Goal: Information Seeking & Learning: Compare options

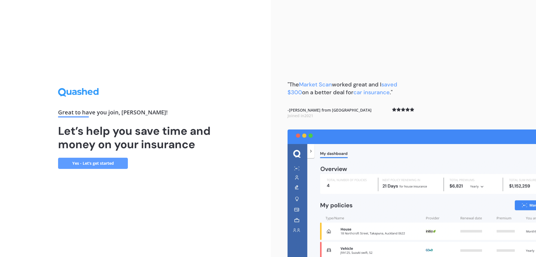
click at [80, 162] on link "Yes - Let’s get started" at bounding box center [93, 163] width 70 height 11
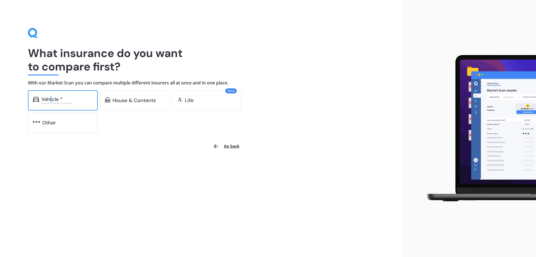
click at [52, 95] on div "Vehicle * Excludes commercial vehicles" at bounding box center [63, 100] width 70 height 20
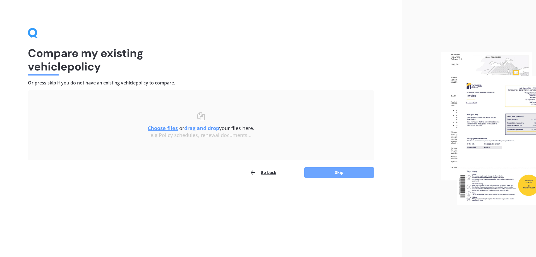
click at [342, 170] on button "Skip" at bounding box center [339, 172] width 70 height 11
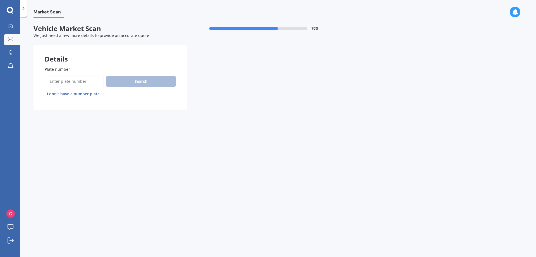
click at [90, 78] on input "Plate number" at bounding box center [74, 81] width 59 height 12
type input "EFC152"
click at [141, 80] on button "Search" at bounding box center [141, 81] width 70 height 11
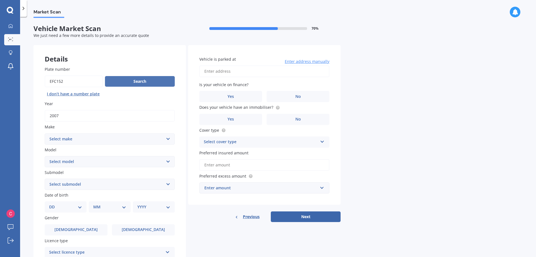
click at [135, 78] on button "Search" at bounding box center [140, 81] width 70 height 11
click at [168, 137] on select "Select make AC ALFA ROMEO ASTON [PERSON_NAME] AUDI AUSTIN BEDFORD Bentley BMW B…" at bounding box center [110, 138] width 130 height 11
select select "MERCEDES BENZ"
click at [45, 133] on select "Select make AC ALFA ROMEO ASTON [PERSON_NAME] AUDI AUSTIN BEDFORD Bentley BMW B…" at bounding box center [110, 138] width 130 height 11
click at [158, 159] on select "Select model 190 200 220 230 240 250 260 280 300 320 350 380 400 420 450 500 55…" at bounding box center [110, 161] width 130 height 11
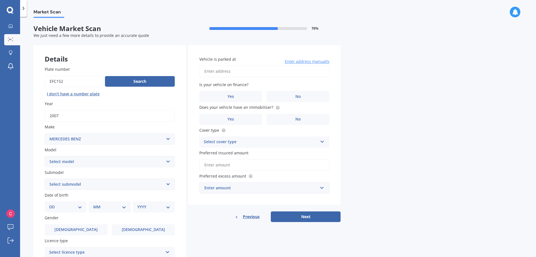
select select "200"
click at [45, 156] on select "Select model 190 200 220 230 240 250 260 280 300 320 350 380 400 420 450 500 55…" at bounding box center [110, 161] width 130 height 11
click at [166, 183] on select "Select submodel (All) D" at bounding box center [110, 183] width 130 height 11
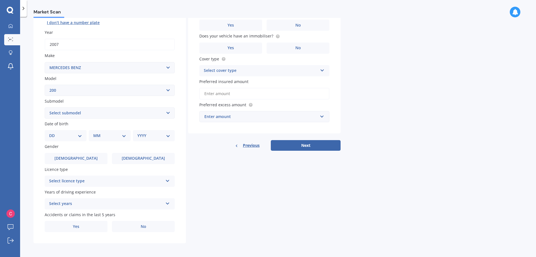
scroll to position [72, 0]
click at [81, 136] on select "DD 01 02 03 04 05 06 07 08 09 10 11 12 13 14 15 16 17 18 19 20 21 22 23 24 25 2…" at bounding box center [65, 135] width 33 height 6
select select "16"
click at [54, 132] on select "DD 01 02 03 04 05 06 07 08 09 10 11 12 13 14 15 16 17 18 19 20 21 22 23 24 25 2…" at bounding box center [65, 135] width 33 height 6
click at [124, 135] on select "MM 01 02 03 04 05 06 07 08 09 10 11 12" at bounding box center [111, 135] width 31 height 6
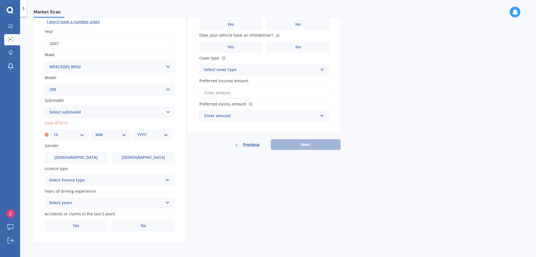
select select "05"
click at [96, 132] on select "MM 01 02 03 04 05 06 07 08 09 10 11 12" at bounding box center [111, 135] width 31 height 6
click at [165, 134] on select "YYYY 2025 2024 2023 2022 2021 2020 2019 2018 2017 2016 2015 2014 2013 2012 2011…" at bounding box center [152, 135] width 31 height 6
select select "1949"
click at [137, 132] on select "YYYY 2025 2024 2023 2022 2021 2020 2019 2018 2017 2016 2015 2014 2013 2012 2011…" at bounding box center [152, 135] width 31 height 6
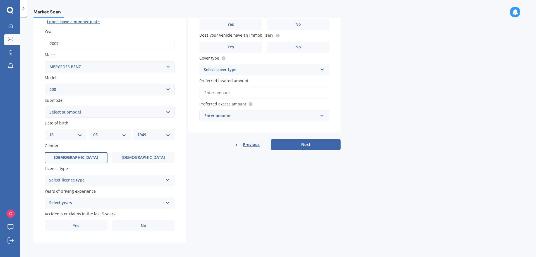
click at [70, 154] on label "[DEMOGRAPHIC_DATA]" at bounding box center [76, 157] width 63 height 11
click at [0, 0] on input "[DEMOGRAPHIC_DATA]" at bounding box center [0, 0] width 0 height 0
click at [168, 179] on icon at bounding box center [167, 179] width 5 height 4
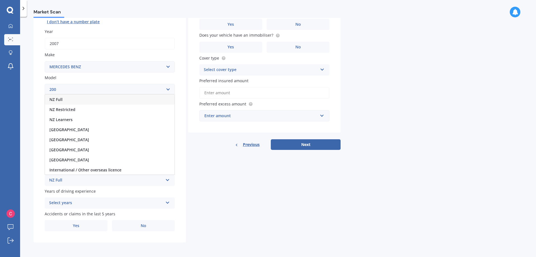
click at [53, 98] on span "NZ Full" at bounding box center [55, 99] width 13 height 5
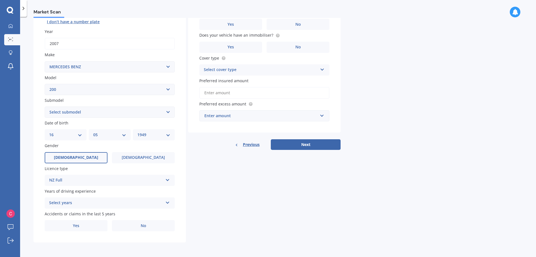
click at [168, 202] on icon at bounding box center [167, 201] width 5 height 4
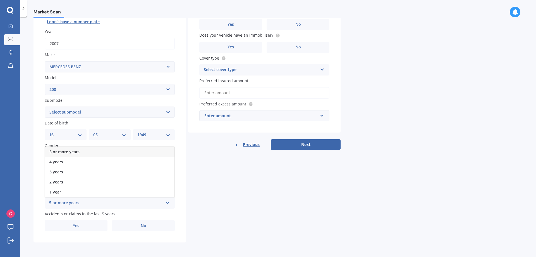
click at [64, 150] on span "5 or more years" at bounding box center [64, 151] width 30 height 5
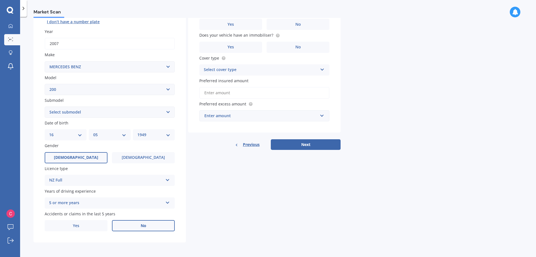
click at [146, 224] on span "No" at bounding box center [144, 225] width 6 height 5
click at [0, 0] on input "No" at bounding box center [0, 0] width 0 height 0
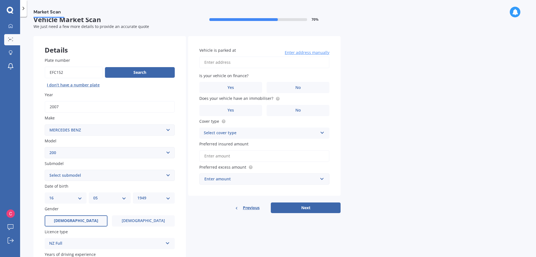
scroll to position [0, 0]
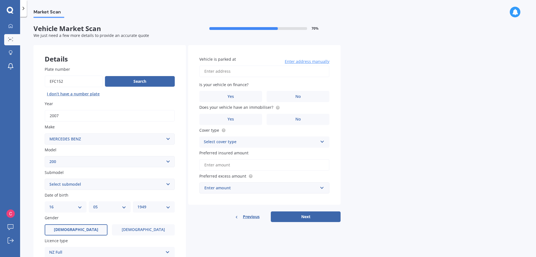
click at [213, 70] on input "Vehicle is parked at" at bounding box center [264, 71] width 130 height 12
type input "[STREET_ADDRESS][PERSON_NAME]"
click at [303, 94] on label "No" at bounding box center [298, 96] width 63 height 11
click at [0, 0] on input "No" at bounding box center [0, 0] width 0 height 0
click at [301, 118] on span "No" at bounding box center [298, 119] width 6 height 5
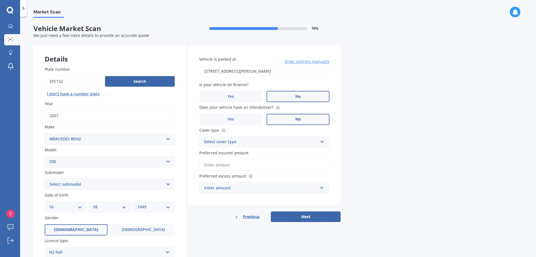
click at [0, 0] on input "No" at bounding box center [0, 0] width 0 height 0
click at [322, 141] on icon at bounding box center [322, 141] width 5 height 4
click at [217, 152] on span "Comprehensive" at bounding box center [219, 152] width 30 height 5
click at [272, 167] on input "Preferred insured amount" at bounding box center [264, 165] width 130 height 12
type input "$5,000"
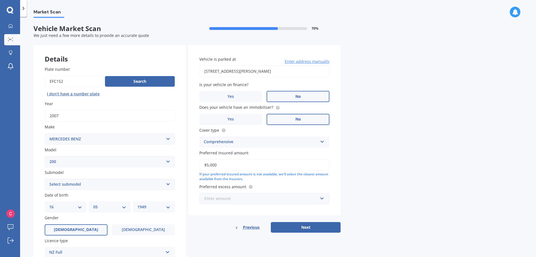
click at [322, 198] on input "text" at bounding box center [262, 198] width 125 height 11
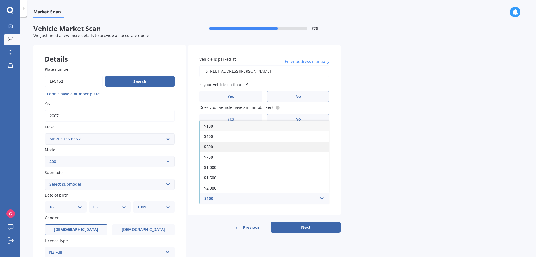
click at [221, 146] on div "$500" at bounding box center [265, 146] width 130 height 10
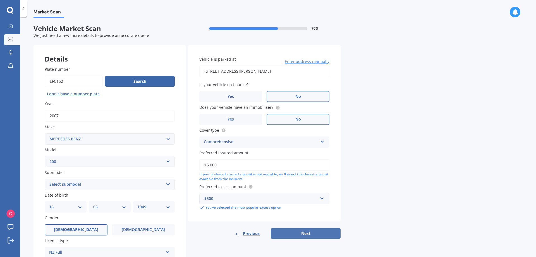
click at [304, 231] on button "Next" at bounding box center [306, 233] width 70 height 11
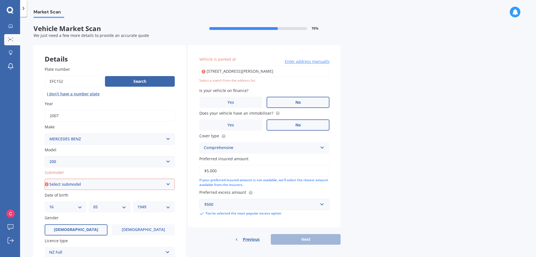
click at [233, 70] on input "[STREET_ADDRESS][PERSON_NAME]" at bounding box center [264, 71] width 130 height 12
click at [440, 95] on div "Market Scan Vehicle Market Scan 70 % We just need a few more details to provide…" at bounding box center [278, 138] width 516 height 240
click at [299, 240] on div "Previous Next" at bounding box center [264, 239] width 152 height 11
click at [273, 71] on input "[STREET_ADDRESS][PERSON_NAME]" at bounding box center [264, 71] width 130 height 12
click at [287, 71] on input "[STREET_ADDRESS][PERSON_NAME]" at bounding box center [264, 71] width 130 height 12
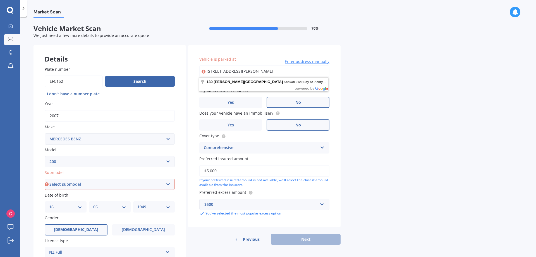
click at [233, 71] on input "[STREET_ADDRESS][PERSON_NAME]" at bounding box center [264, 71] width 130 height 12
click at [386, 90] on div "Market Scan Vehicle Market Scan 70 % We just need a few more details to provide…" at bounding box center [278, 138] width 516 height 240
click at [266, 69] on input "[STREET_ADDRESS][PERSON_NAME]" at bounding box center [264, 71] width 130 height 12
type input "1"
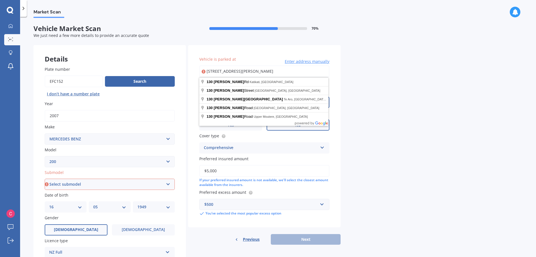
click at [233, 71] on input "[STREET_ADDRESS][PERSON_NAME]" at bounding box center [264, 71] width 130 height 12
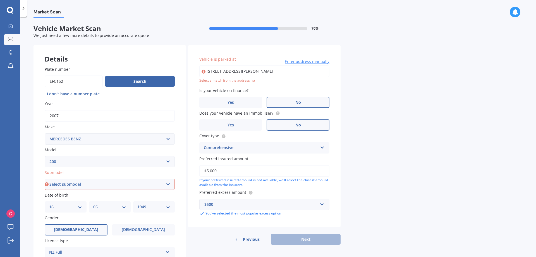
click at [309, 61] on span "Enter address manually" at bounding box center [307, 62] width 45 height 6
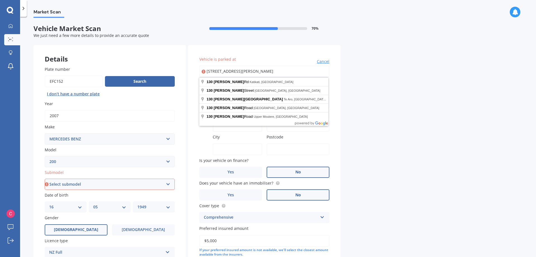
click at [290, 71] on input "[STREET_ADDRESS][PERSON_NAME]" at bounding box center [264, 71] width 130 height 12
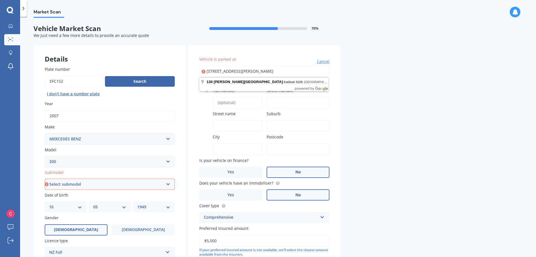
type input "[STREET_ADDRESS][PERSON_NAME]"
click at [371, 90] on div "Market Scan Vehicle Market Scan 70 % We just need a few more details to provide…" at bounding box center [278, 138] width 516 height 240
click at [236, 108] on input "Flat number" at bounding box center [237, 103] width 49 height 12
drag, startPoint x: 269, startPoint y: 68, endPoint x: 187, endPoint y: 70, distance: 82.1
click at [187, 70] on div "Details Plate number Search I don’t have a number plate Year [DATE] Make Select…" at bounding box center [187, 179] width 307 height 269
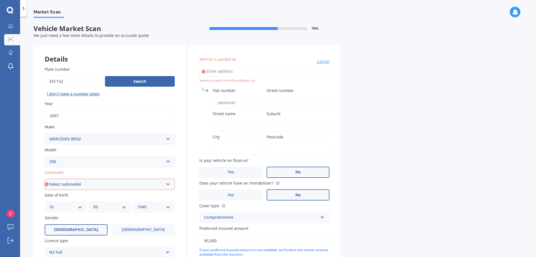
drag, startPoint x: 409, startPoint y: 65, endPoint x: 417, endPoint y: 66, distance: 7.9
click at [413, 65] on div "Market Scan Vehicle Market Scan 70 % We just need a few more details to provide…" at bounding box center [278, 138] width 516 height 240
click at [275, 101] on input "Street number" at bounding box center [298, 103] width 63 height 12
type input "130"
type input "[STREET_ADDRESS][PERSON_NAME]"
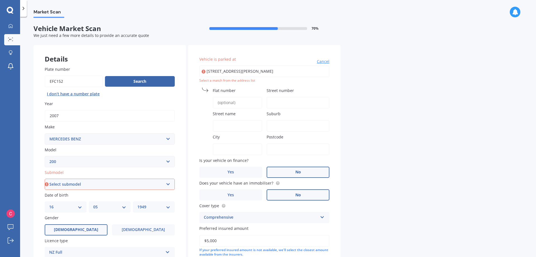
type input "130"
type input "[PERSON_NAME][GEOGRAPHIC_DATA]"
type input "Katikati"
type input "3129"
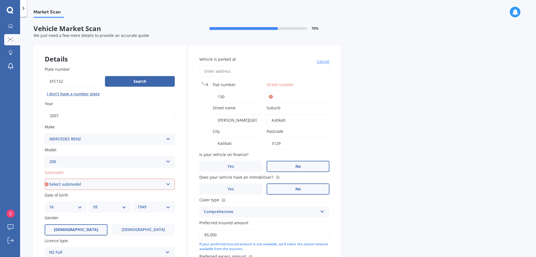
click at [229, 97] on input "130" at bounding box center [237, 97] width 49 height 12
type input "1"
drag, startPoint x: 285, startPoint y: 92, endPoint x: 283, endPoint y: 95, distance: 4.0
click at [284, 94] on input "Street number" at bounding box center [298, 97] width 63 height 12
type input "130"
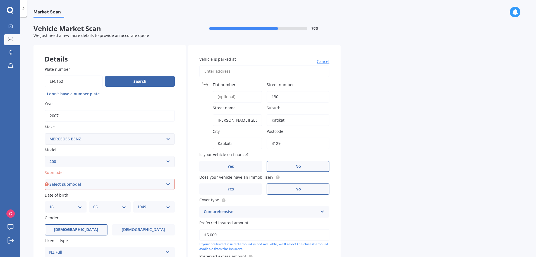
click at [387, 96] on div "Market Scan Vehicle Market Scan 70 % We just need a few more details to provide…" at bounding box center [278, 138] width 516 height 240
click at [299, 163] on label "No" at bounding box center [298, 166] width 63 height 11
click at [0, 0] on input "No" at bounding box center [0, 0] width 0 height 0
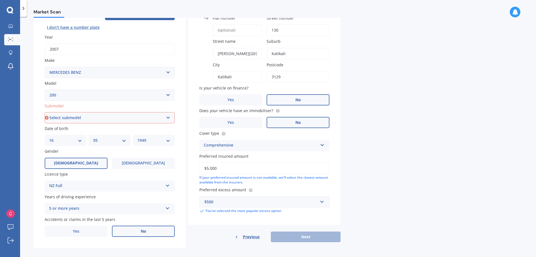
scroll to position [72, 0]
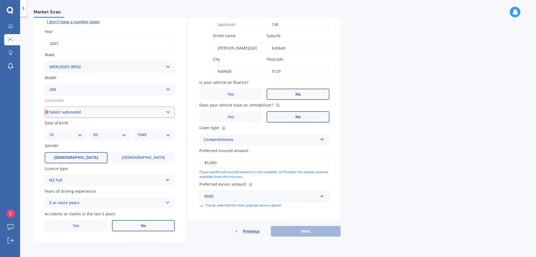
click at [308, 231] on div "Previous Next" at bounding box center [264, 231] width 152 height 11
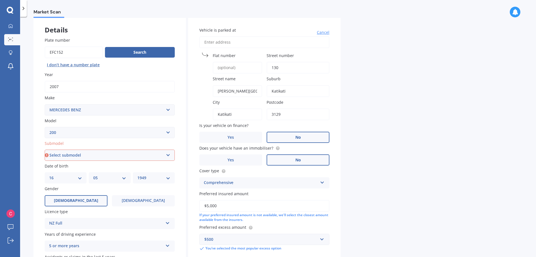
scroll to position [0, 0]
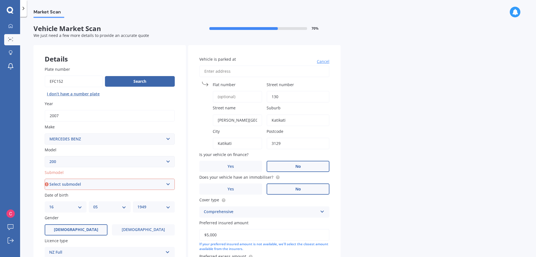
click at [167, 182] on select "Select submodel (All) D" at bounding box center [110, 183] width 130 height 11
select select "(ALL)"
click at [45, 178] on select "Select submodel (All) D" at bounding box center [110, 183] width 130 height 11
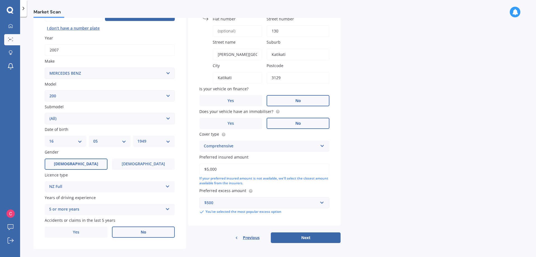
scroll to position [72, 0]
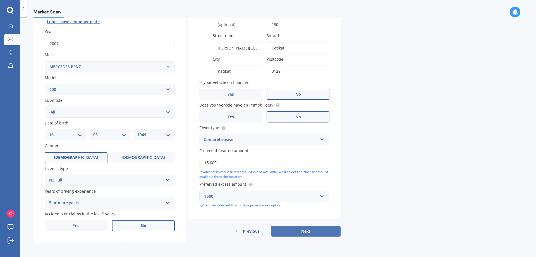
click at [306, 229] on button "Next" at bounding box center [306, 231] width 70 height 11
select select "16"
select select "05"
select select "1949"
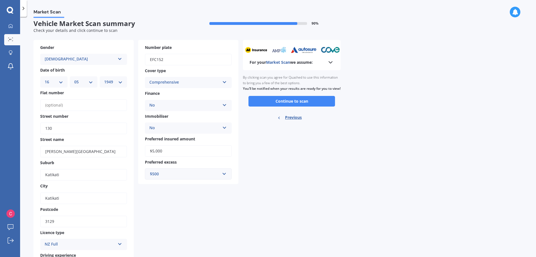
scroll to position [0, 0]
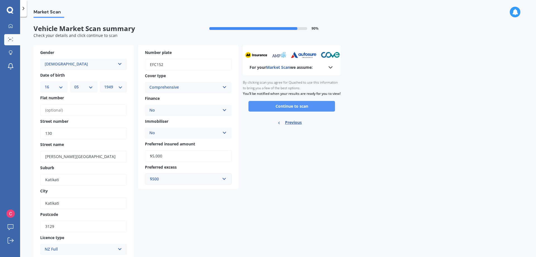
click at [295, 110] on button "Continue to scan" at bounding box center [292, 106] width 87 height 11
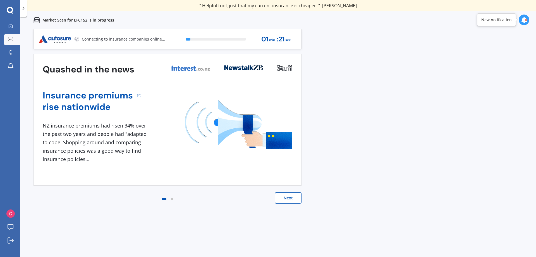
click at [287, 197] on button "Next" at bounding box center [288, 197] width 27 height 11
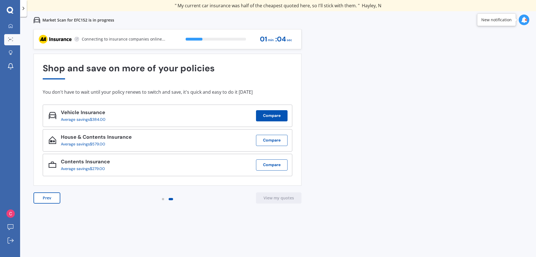
click at [271, 113] on button "Compare" at bounding box center [272, 115] width 32 height 11
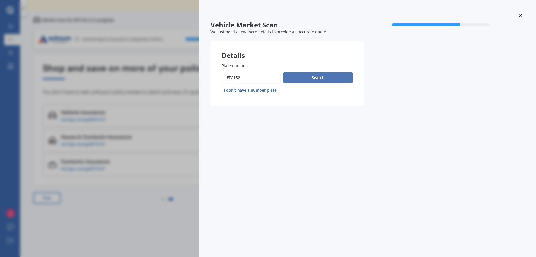
click at [319, 75] on button "Search" at bounding box center [318, 77] width 70 height 11
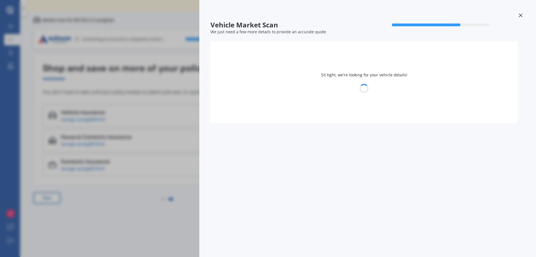
select select "16"
select select "05"
select select "1949"
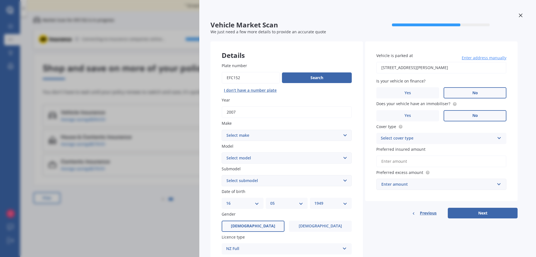
click at [345, 134] on select "Select make AC ALFA ROMEO ASTON [PERSON_NAME] AUDI AUSTIN BEDFORD Bentley BMW B…" at bounding box center [287, 135] width 130 height 11
click at [345, 136] on select "Select make AC ALFA ROMEO ASTON [PERSON_NAME] AUDI AUSTIN BEDFORD Bentley BMW B…" at bounding box center [287, 135] width 130 height 11
select select "MERCEDES BENZ"
click at [222, 130] on select "Select make AC ALFA ROMEO ASTON [PERSON_NAME] AUDI AUSTIN BEDFORD Bentley BMW B…" at bounding box center [287, 135] width 130 height 11
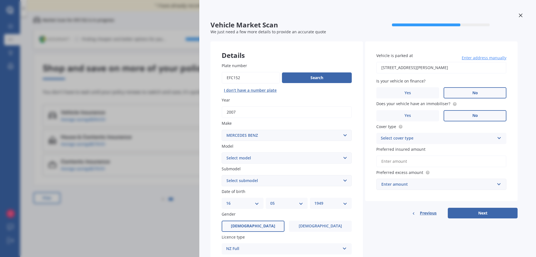
click at [346, 157] on select "Select model 190 200 220 230 240 250 260 280 300 320 350 380 400 420 450 500 55…" at bounding box center [287, 157] width 130 height 11
select select "200"
click at [222, 152] on select "Select model 190 200 220 230 240 250 260 280 300 320 350 380 400 420 450 500 55…" at bounding box center [287, 157] width 130 height 11
click at [345, 179] on select "Select submodel (All) D" at bounding box center [287, 180] width 130 height 11
select select "(ALL)"
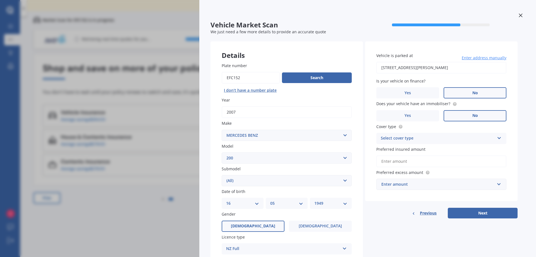
click at [222, 175] on select "Select submodel (All) D" at bounding box center [287, 180] width 130 height 11
click at [499, 136] on icon at bounding box center [499, 137] width 5 height 4
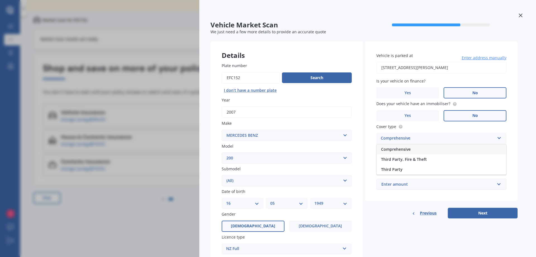
click at [383, 148] on span "Comprehensive" at bounding box center [396, 148] width 30 height 5
click at [499, 183] on input "text" at bounding box center [439, 184] width 125 height 11
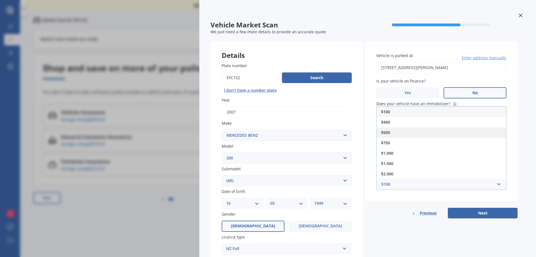
click at [388, 130] on span "$500" at bounding box center [385, 132] width 9 height 5
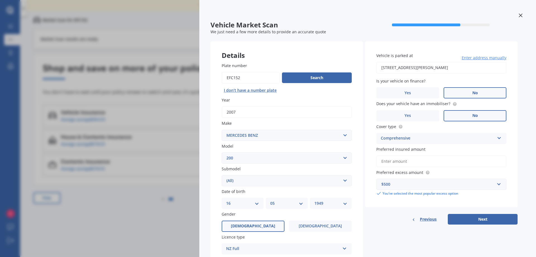
click at [480, 214] on button "Next" at bounding box center [483, 219] width 70 height 11
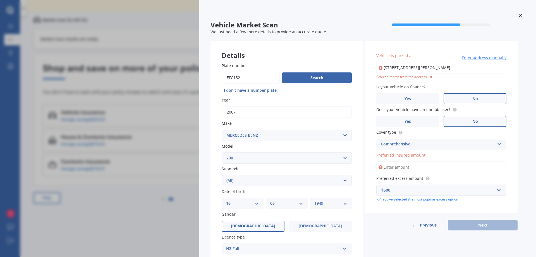
click at [408, 168] on input "Preferred insured amount" at bounding box center [441, 167] width 130 height 12
type input "$5,000"
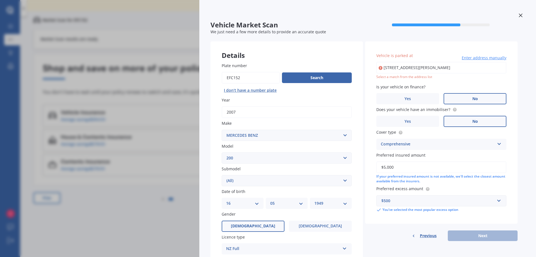
click at [441, 68] on input "[STREET_ADDRESS][PERSON_NAME]" at bounding box center [441, 68] width 130 height 12
type input "[STREET_ADDRESS][PERSON_NAME]"
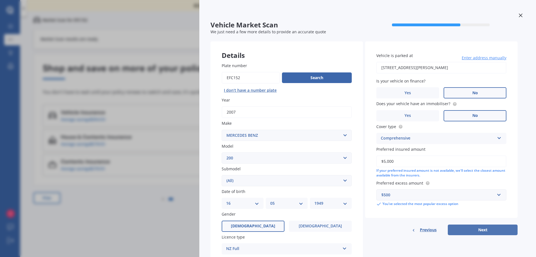
click at [483, 226] on button "Next" at bounding box center [483, 229] width 70 height 11
select select "16"
select select "05"
select select "1949"
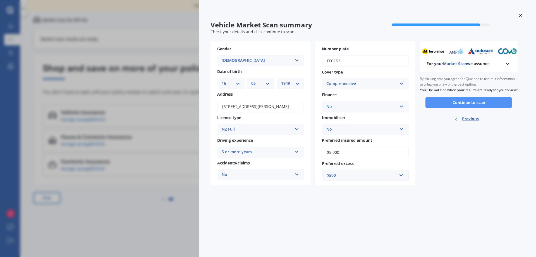
click at [468, 106] on button "Continue to scan" at bounding box center [469, 102] width 87 height 11
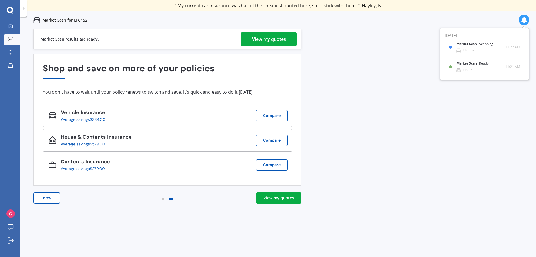
click at [267, 36] on div "View my quotes" at bounding box center [269, 38] width 34 height 13
